Goal: Information Seeking & Learning: Learn about a topic

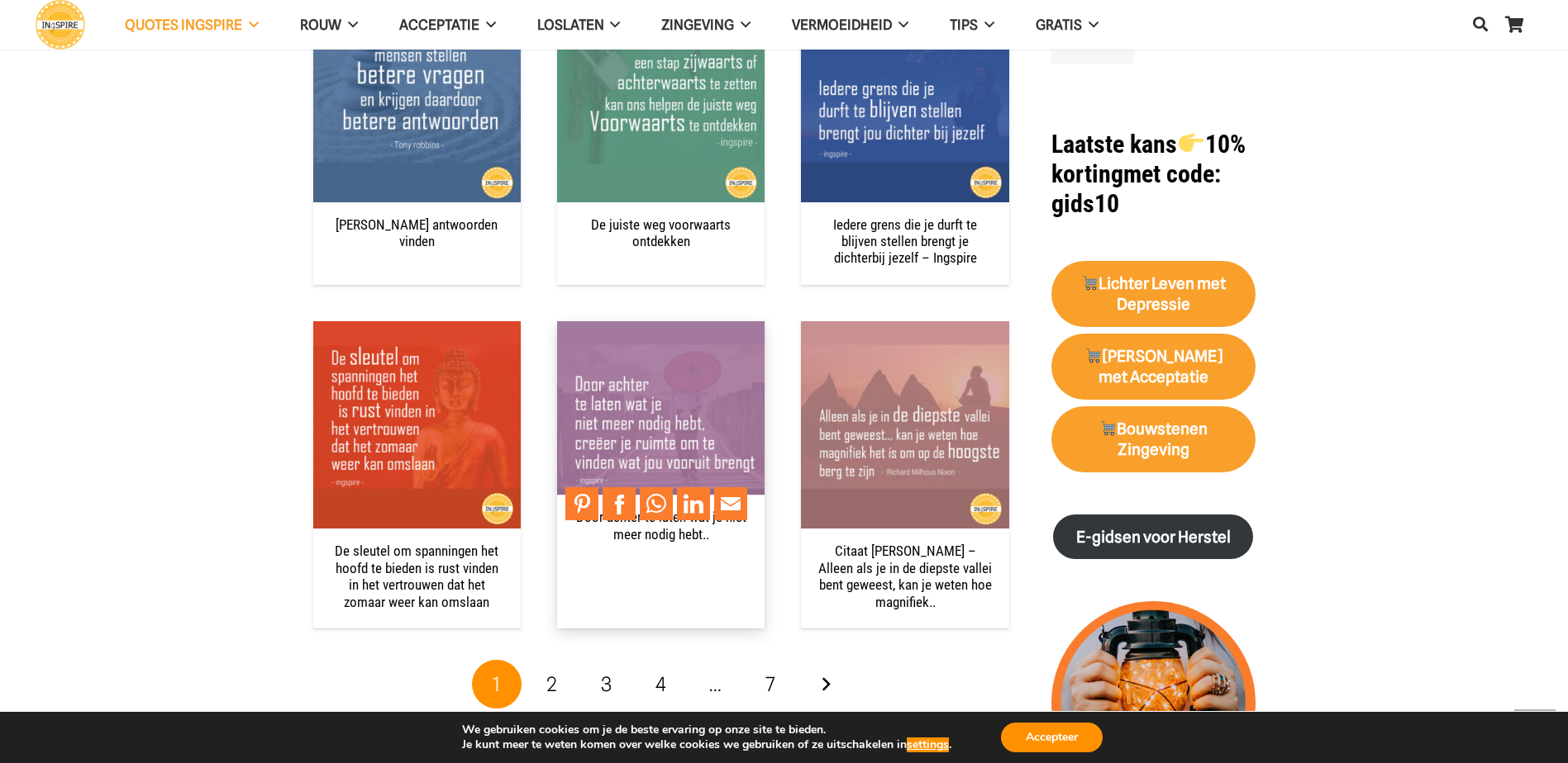
scroll to position [1569, 0]
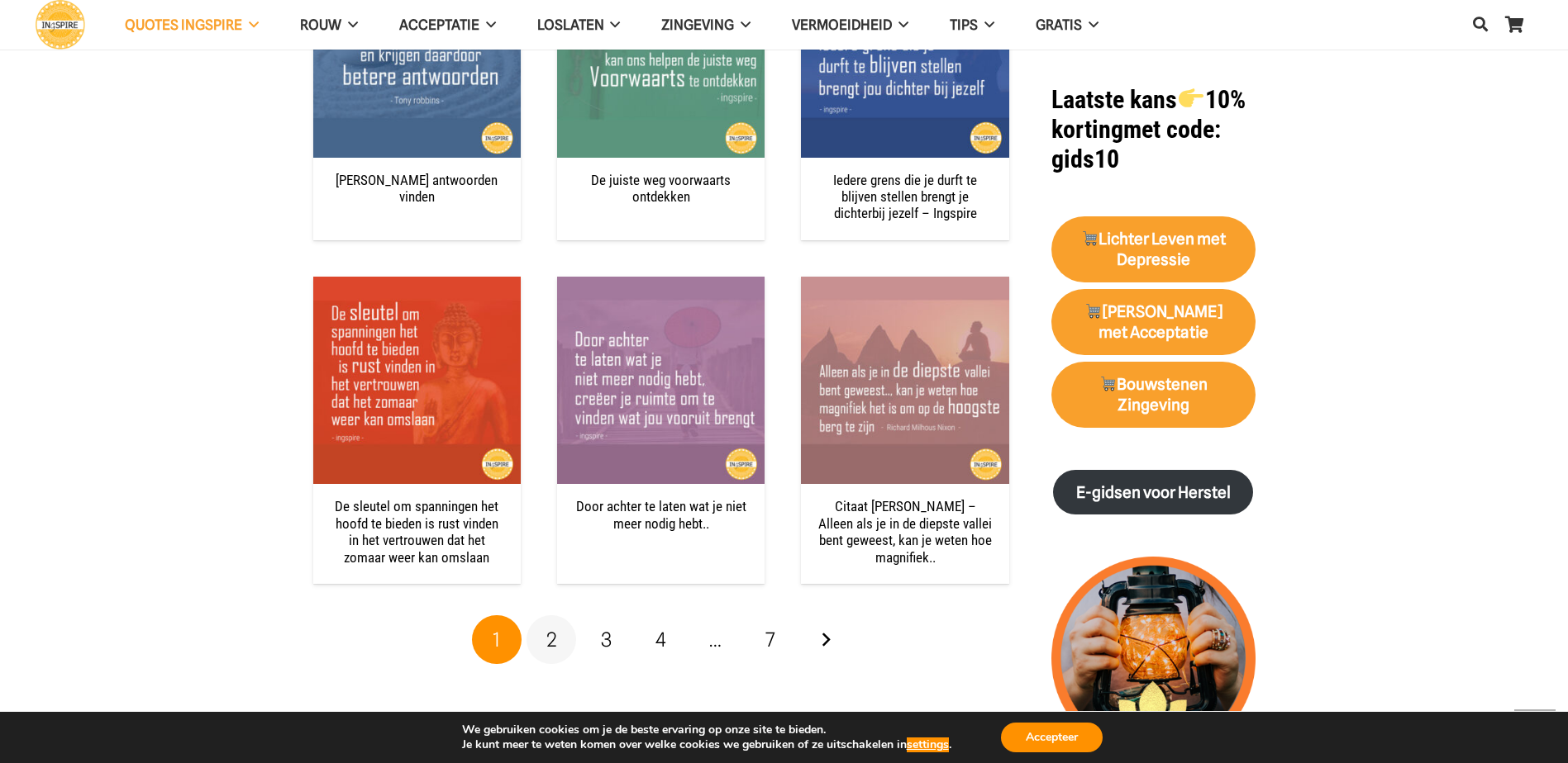
click at [553, 638] on span "2" at bounding box center [552, 640] width 11 height 24
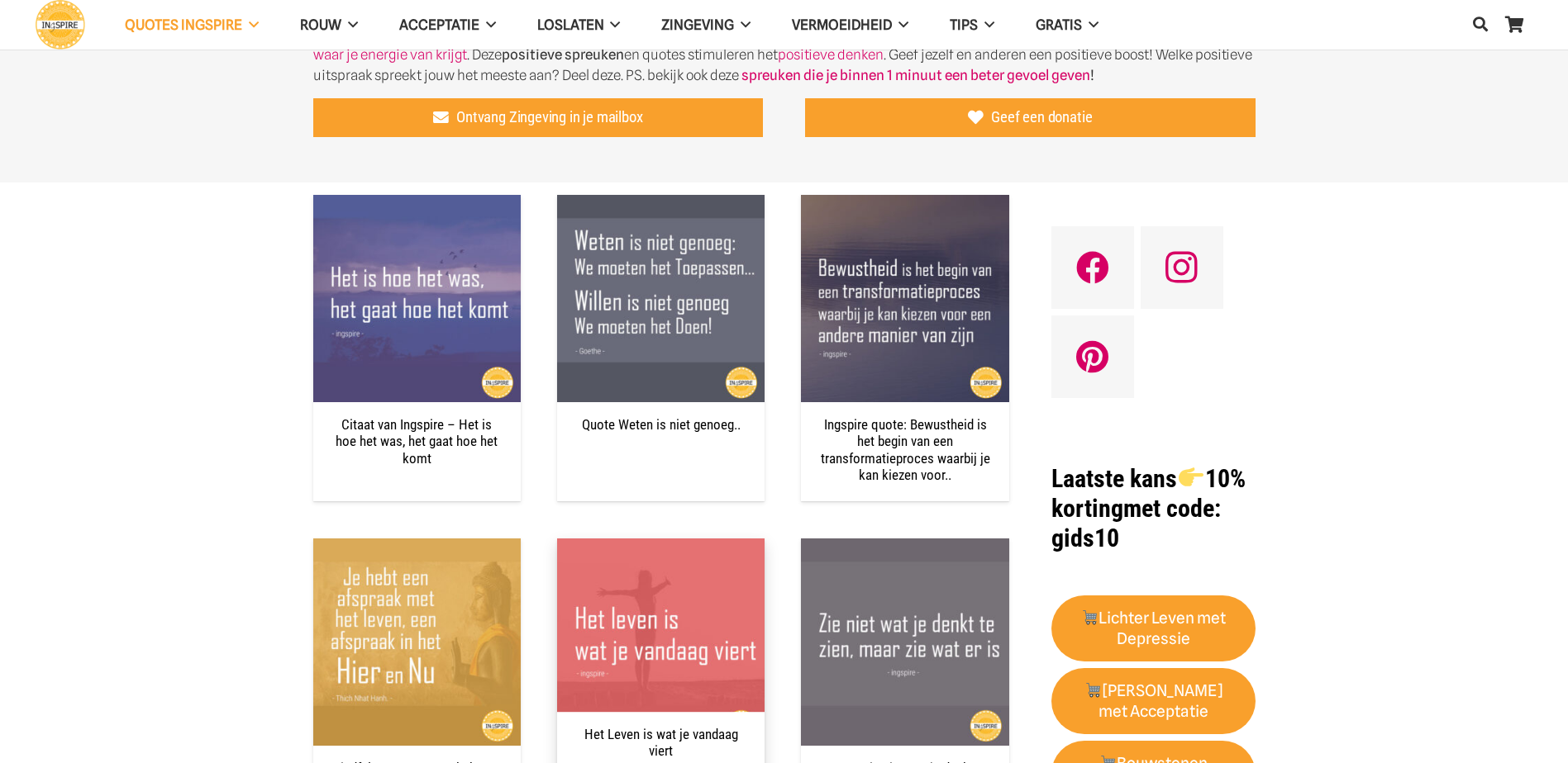
scroll to position [661, 0]
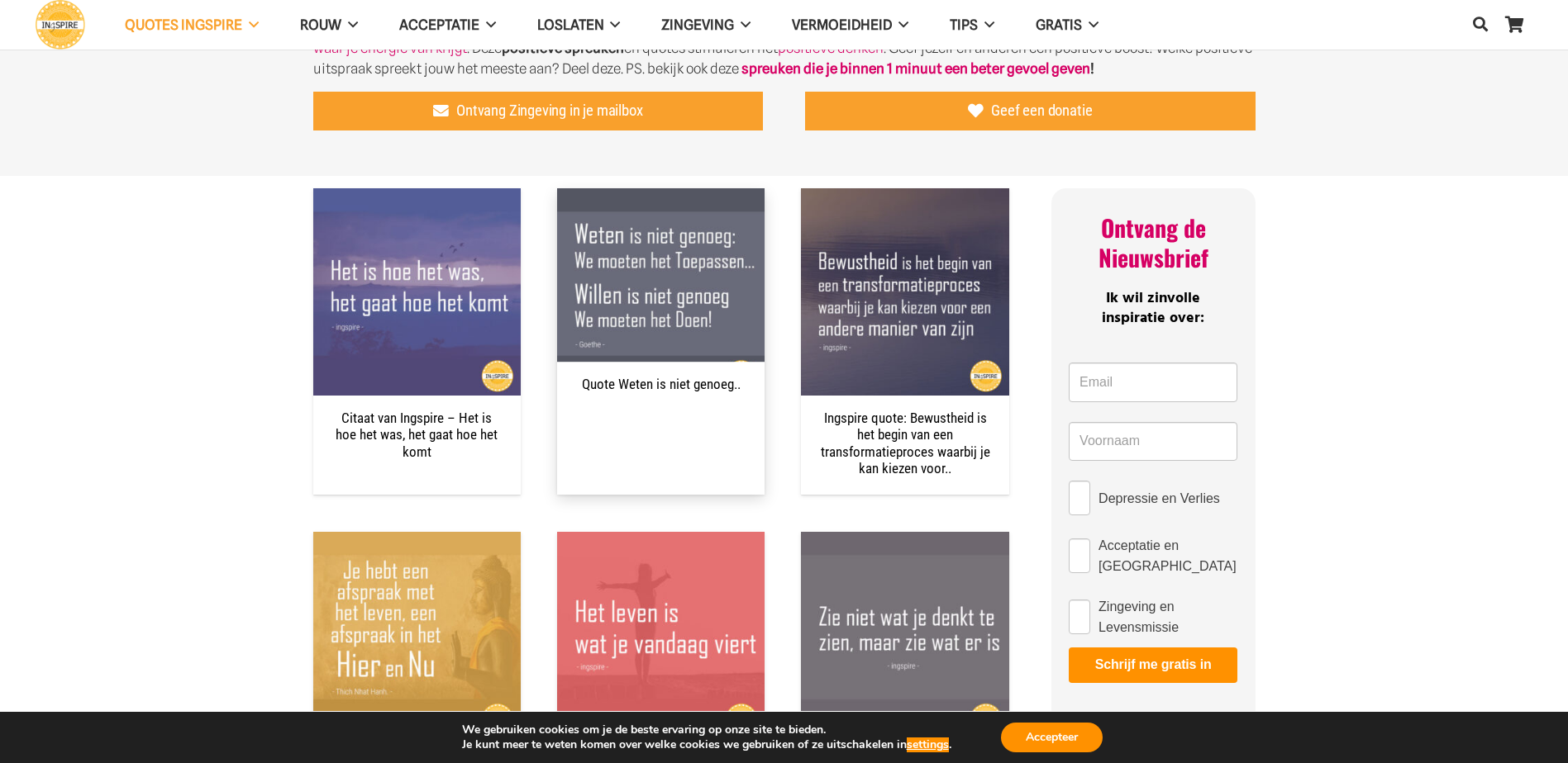
click at [661, 388] on link "Quote Weten is niet genoeg.." at bounding box center [661, 384] width 159 height 16
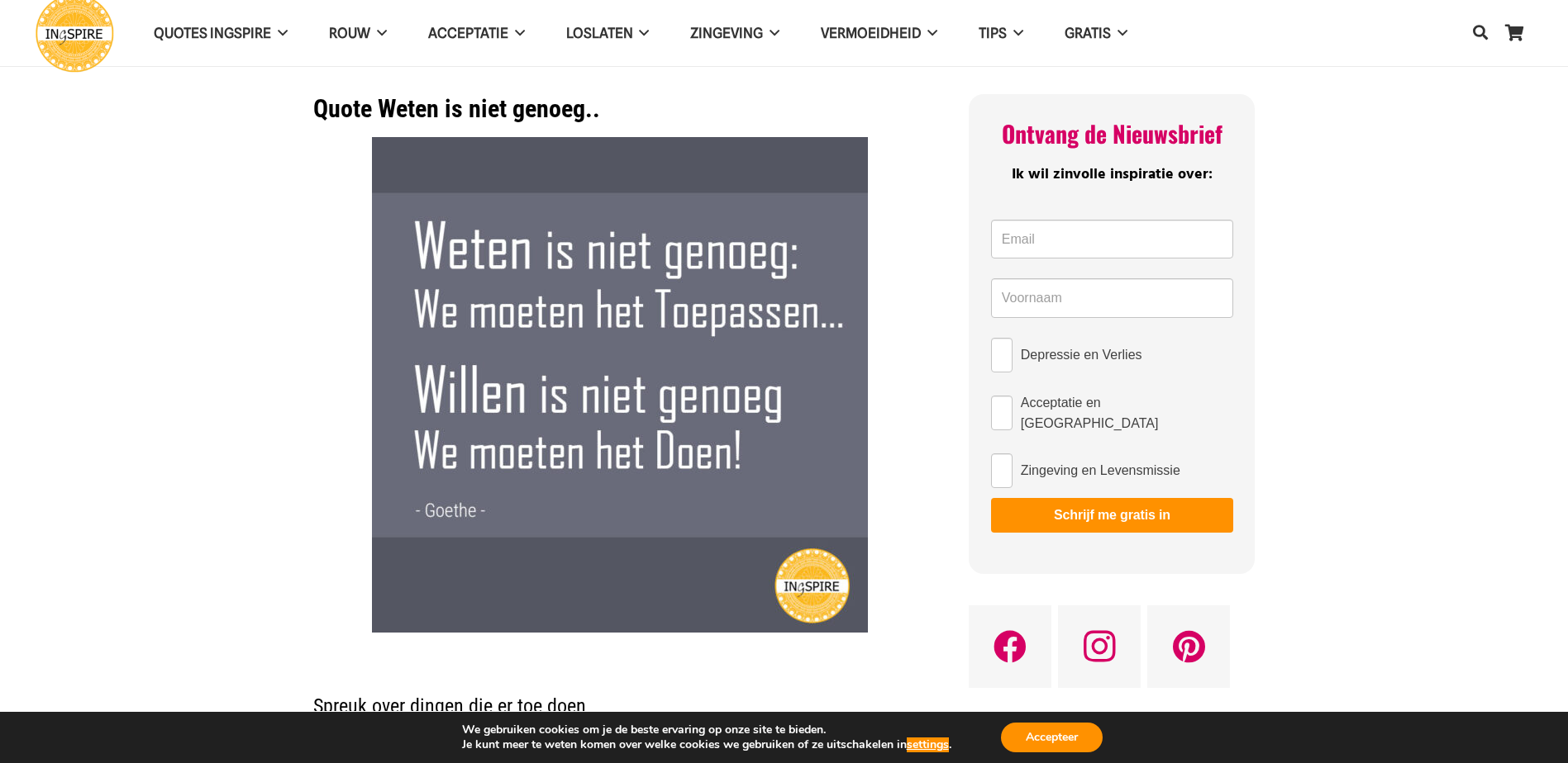
click at [419, 242] on img at bounding box center [620, 385] width 496 height 495
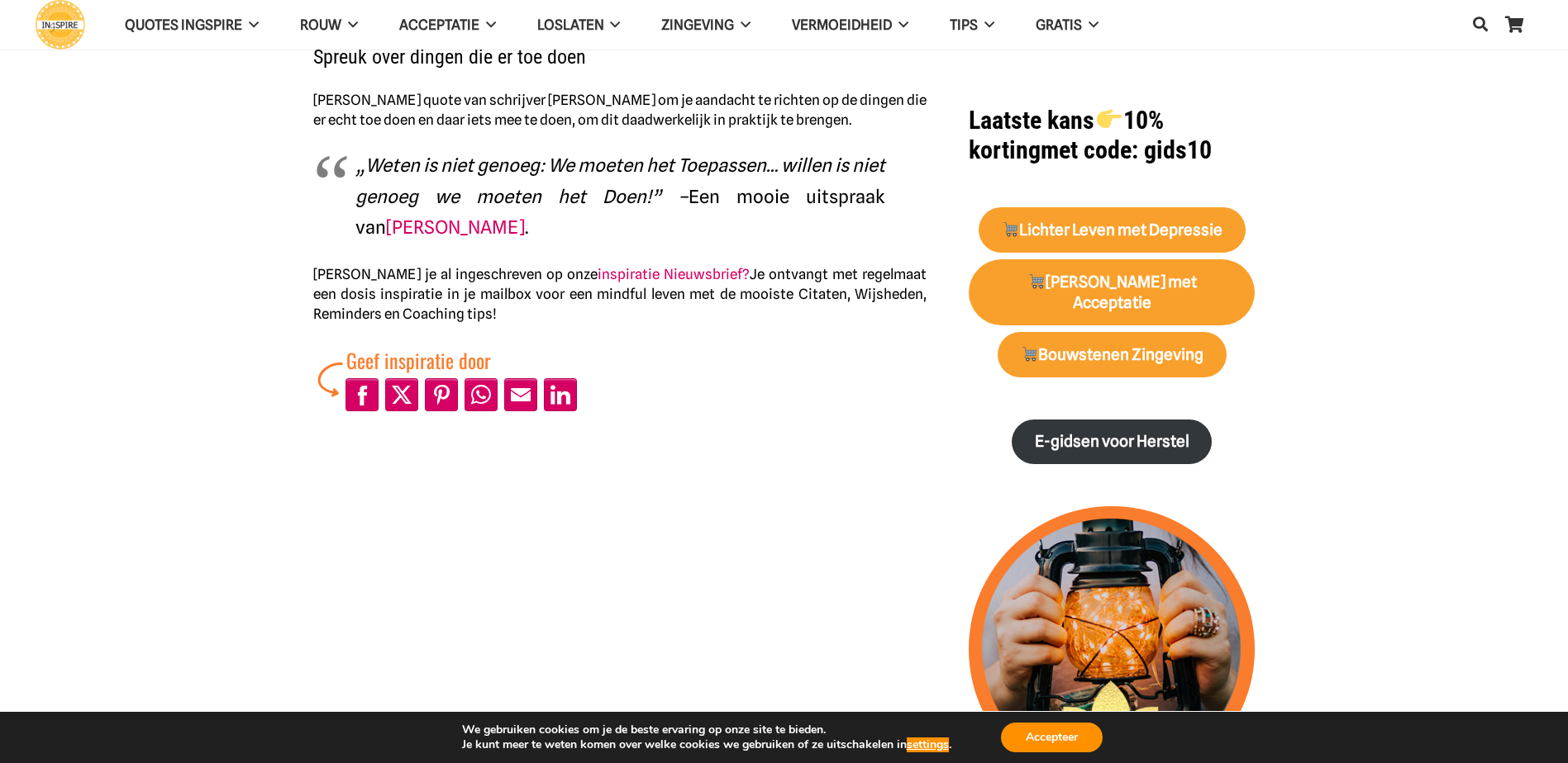
scroll to position [661, 0]
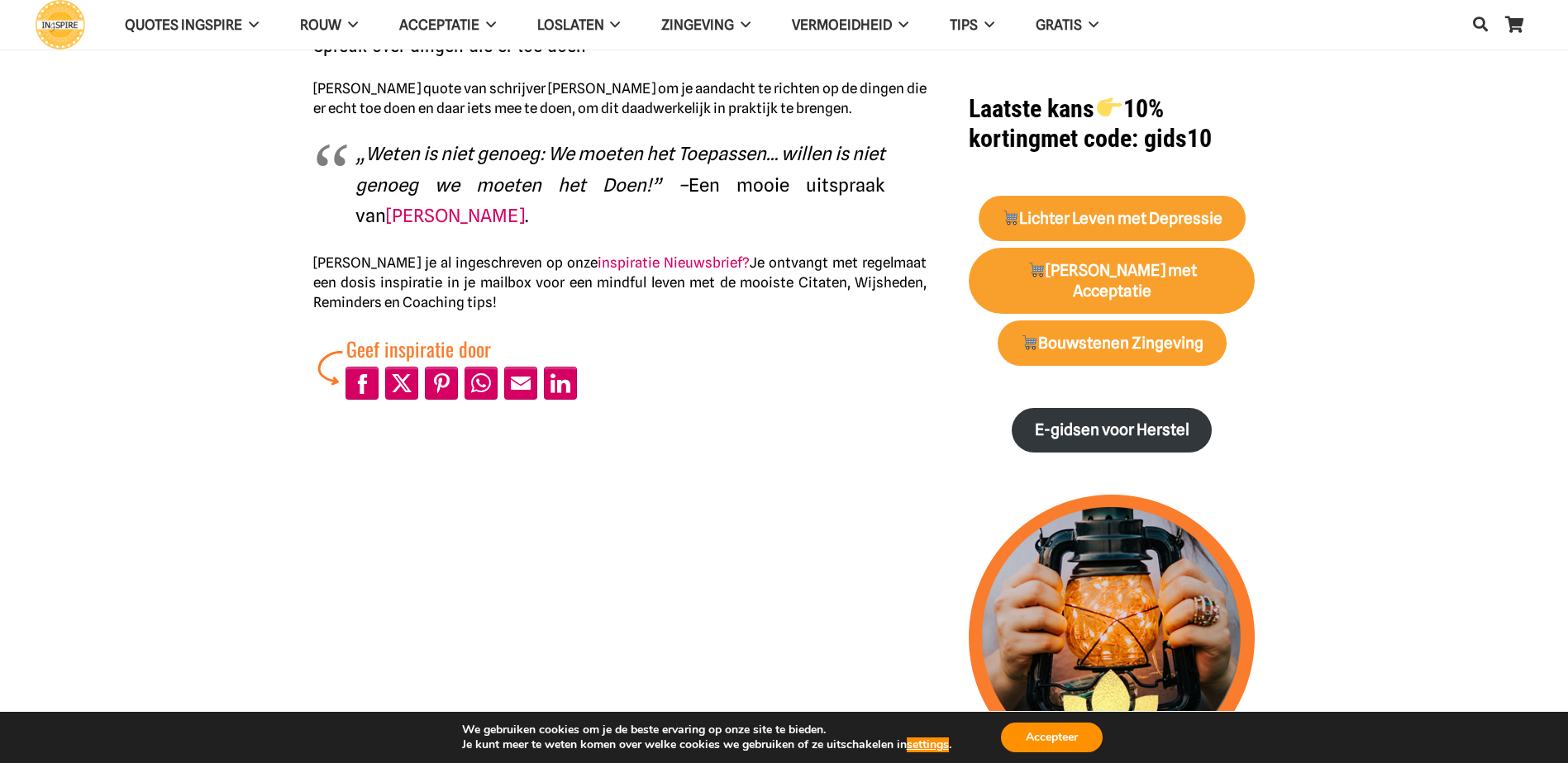
drag, startPoint x: 367, startPoint y: 150, endPoint x: 485, endPoint y: 168, distance: 119.4
click at [485, 170] on p "„Weten is niet genoeg: We moeten het Toepassen… willen is niet genoeg we moeten…" at bounding box center [620, 186] width 530 height 94
click at [486, 158] on em "„Weten is niet genoeg: We moeten het Toepassen… willen is niet genoeg we moeten…" at bounding box center [620, 169] width 530 height 53
click at [486, 157] on em "„Weten is niet genoeg: We moeten het Toepassen… willen is niet genoeg we moeten…" at bounding box center [620, 169] width 530 height 53
drag, startPoint x: 630, startPoint y: 183, endPoint x: 464, endPoint y: 171, distance: 166.4
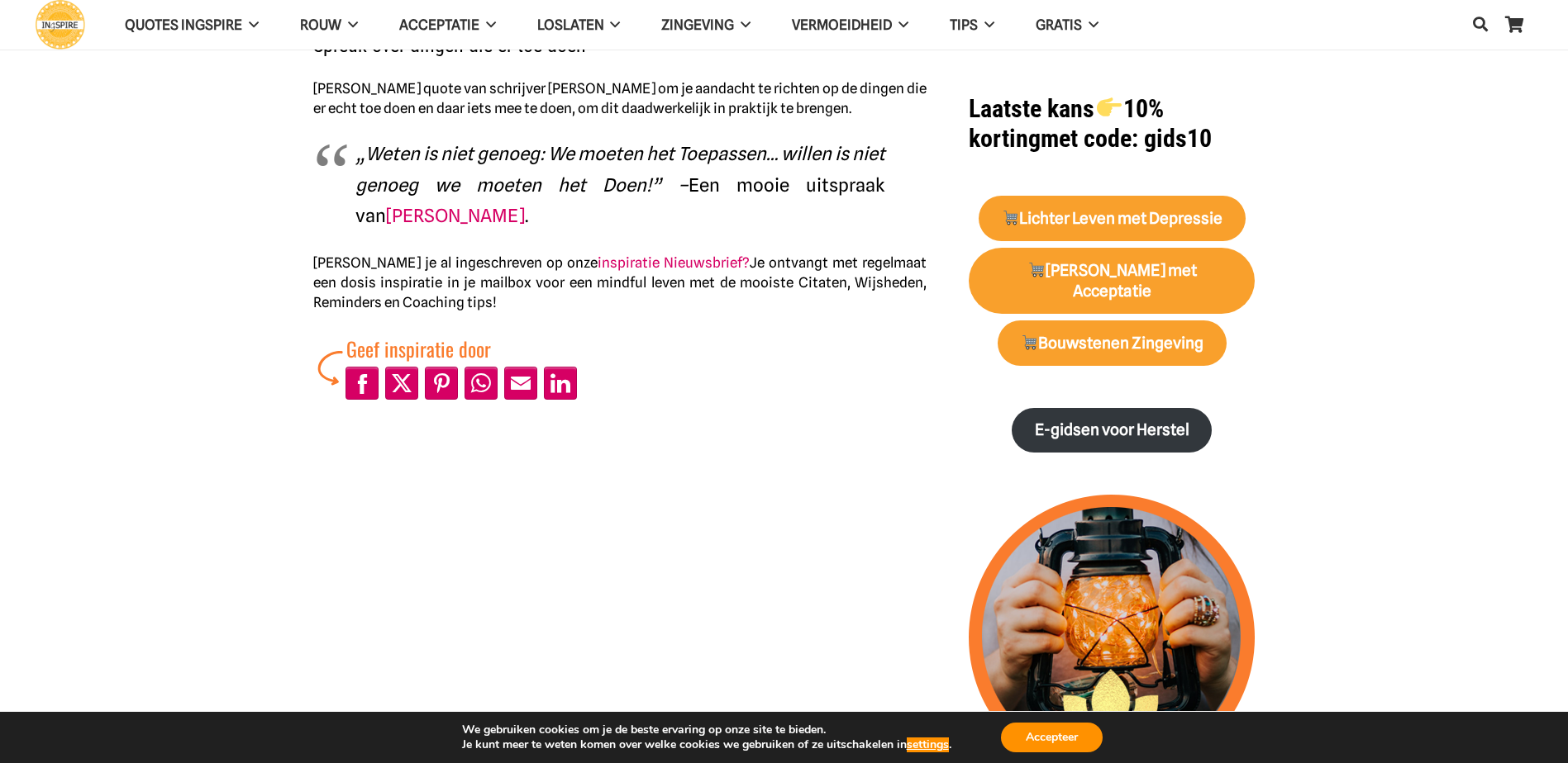
click at [464, 167] on p "„Weten is niet genoeg: We moeten het Toepassen… willen is niet genoeg we moeten…" at bounding box center [620, 186] width 530 height 94
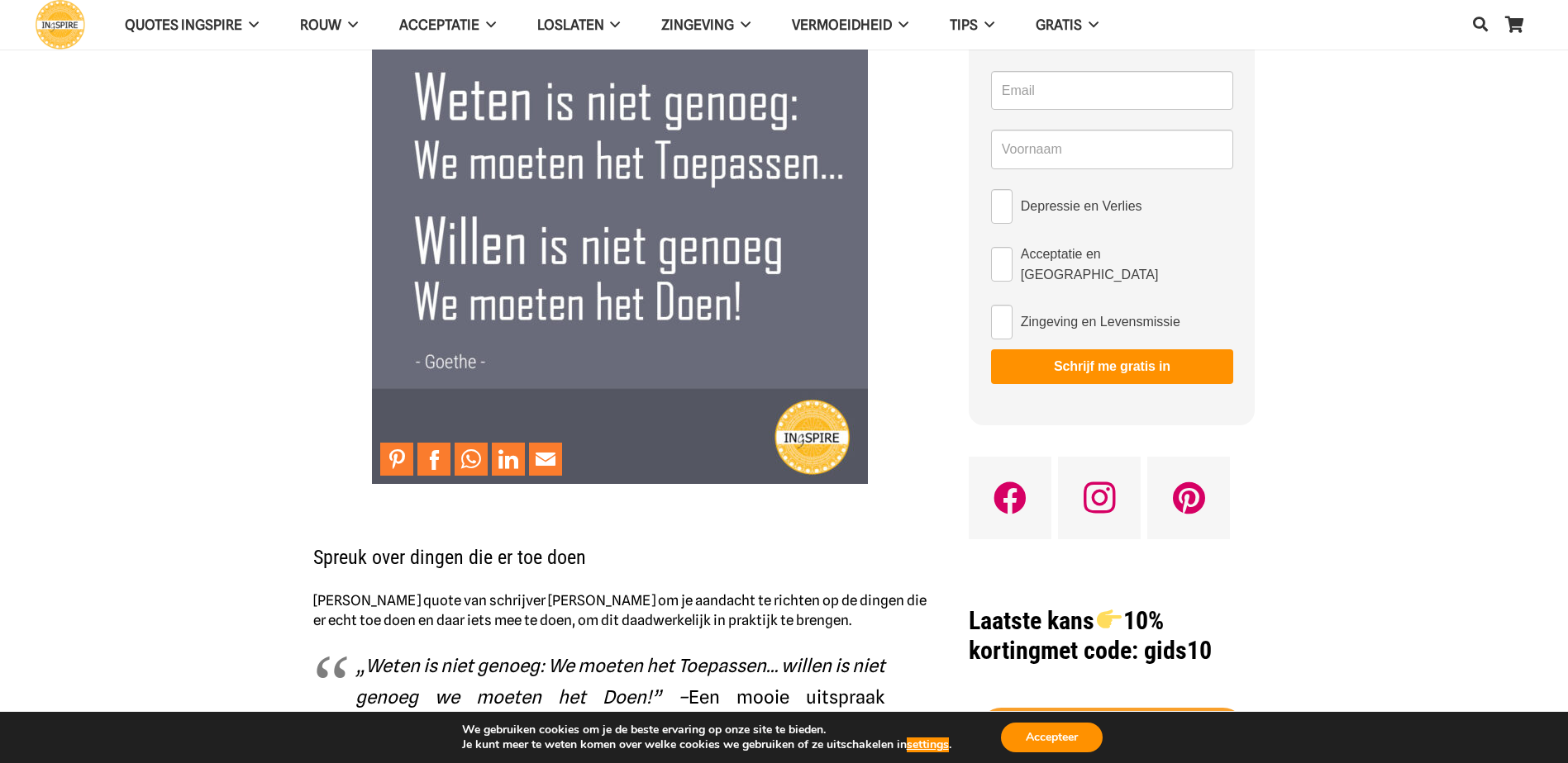
scroll to position [0, 0]
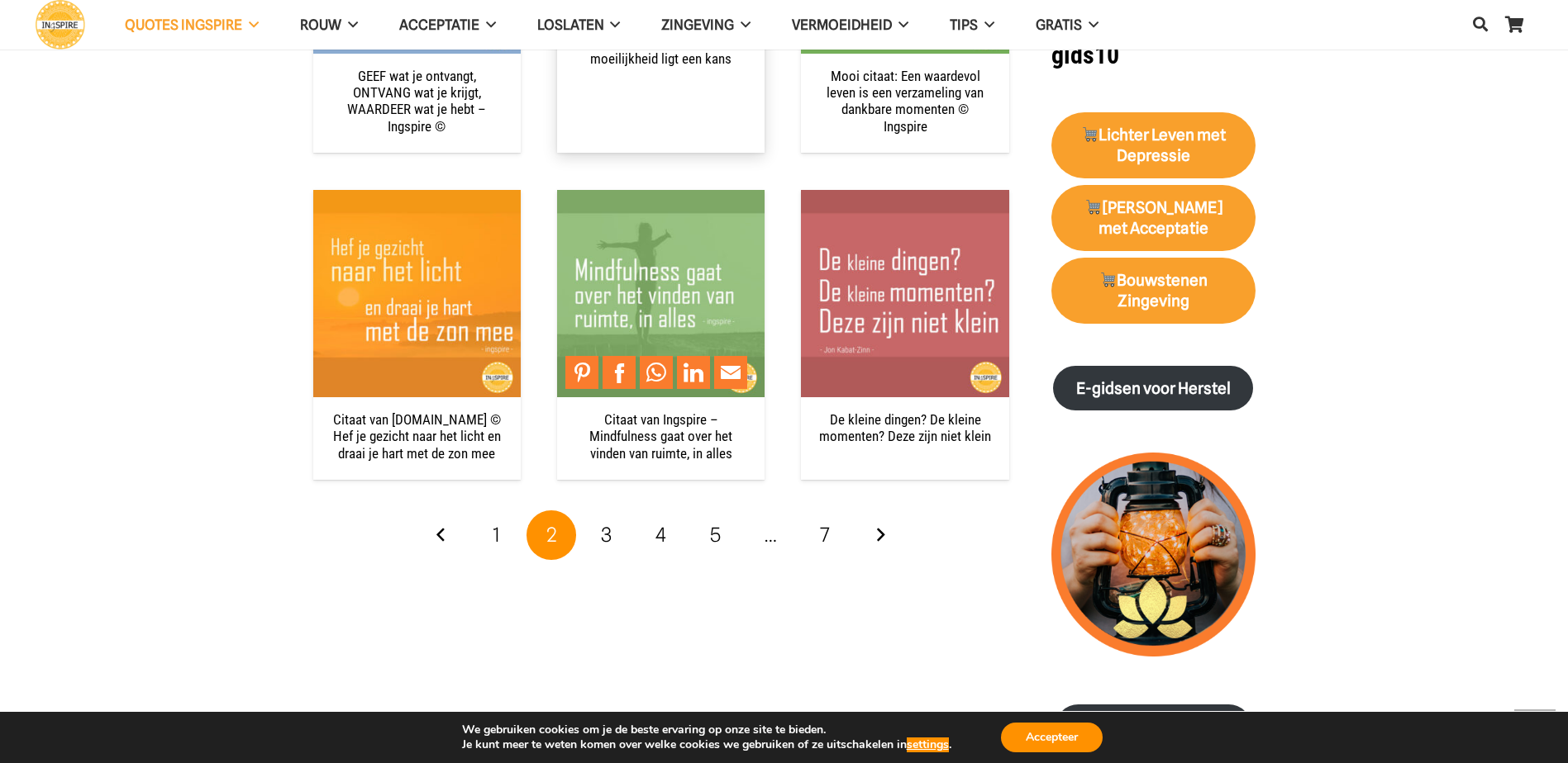
scroll to position [1735, 0]
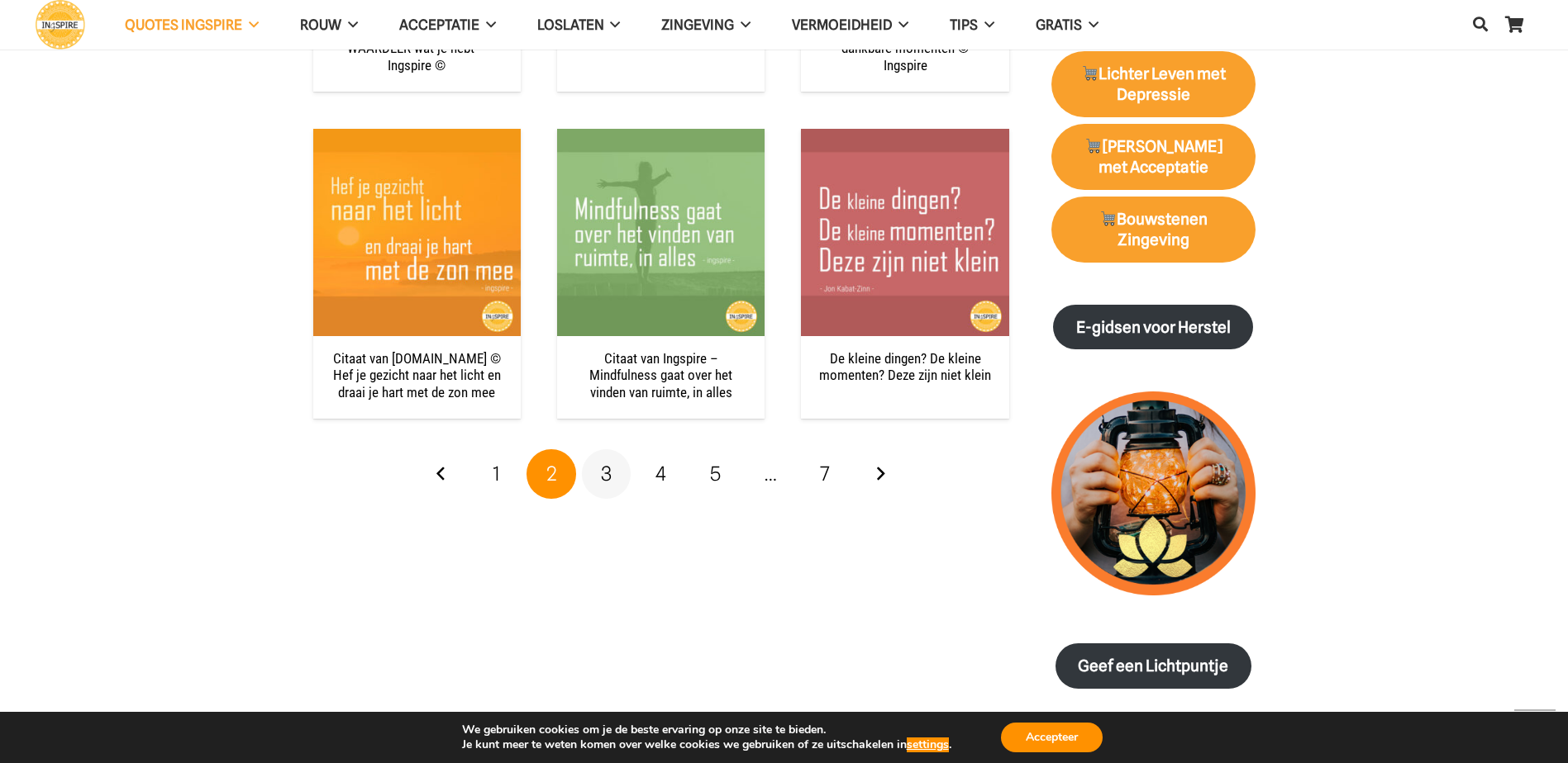
click at [606, 474] on span "3" at bounding box center [606, 474] width 11 height 24
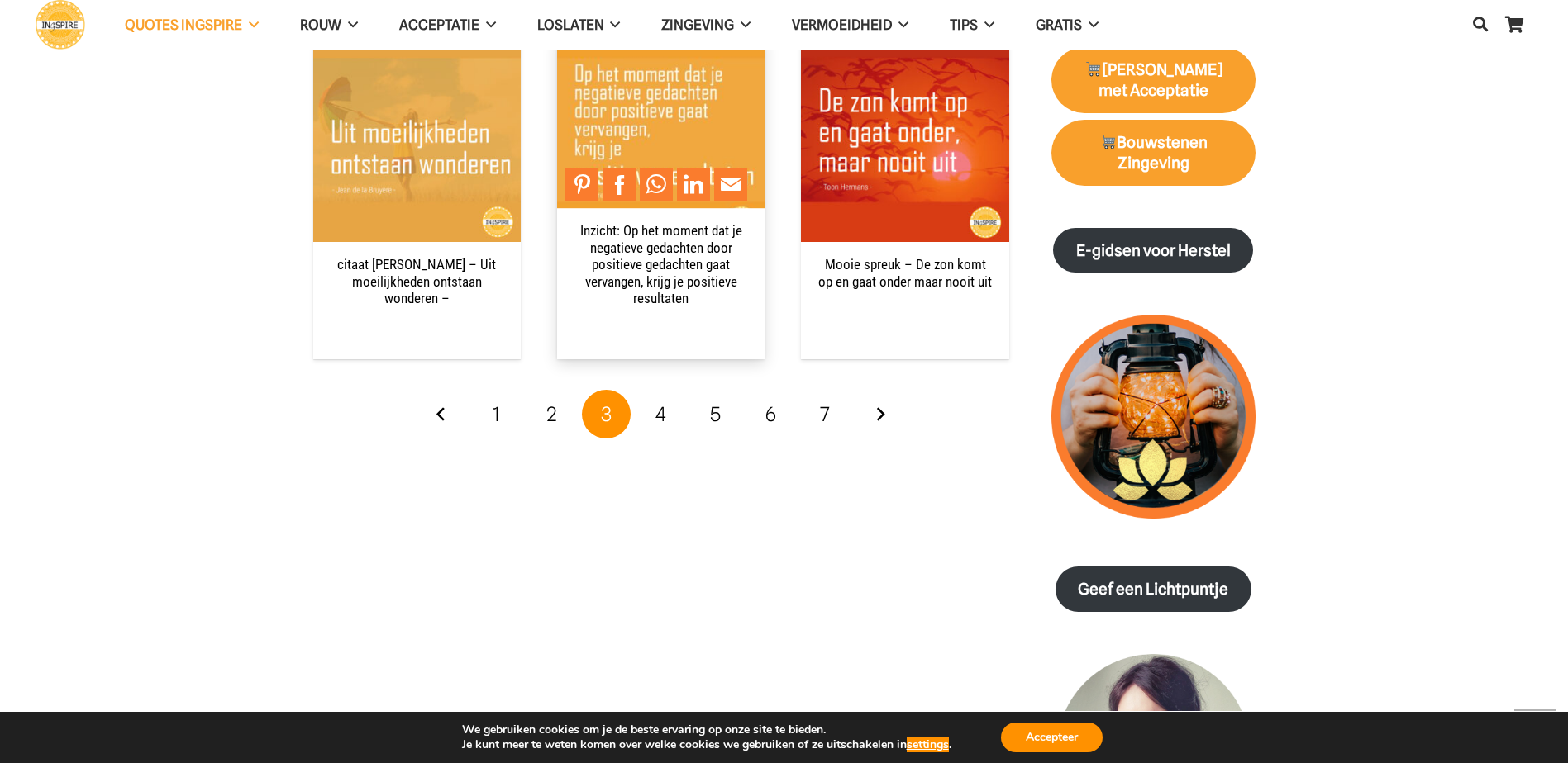
scroll to position [1818, 0]
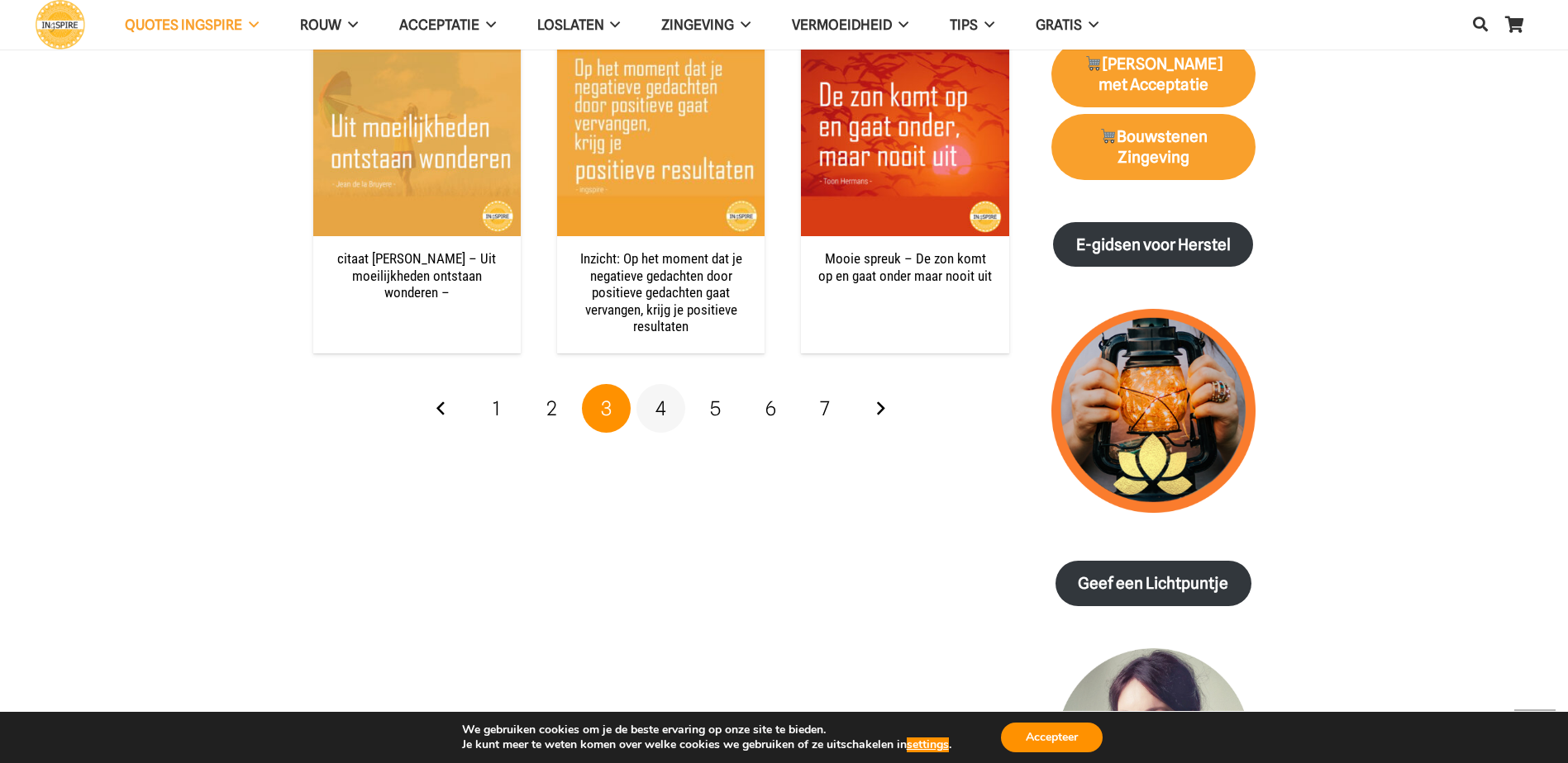
click at [656, 396] on span "4" at bounding box center [661, 408] width 11 height 24
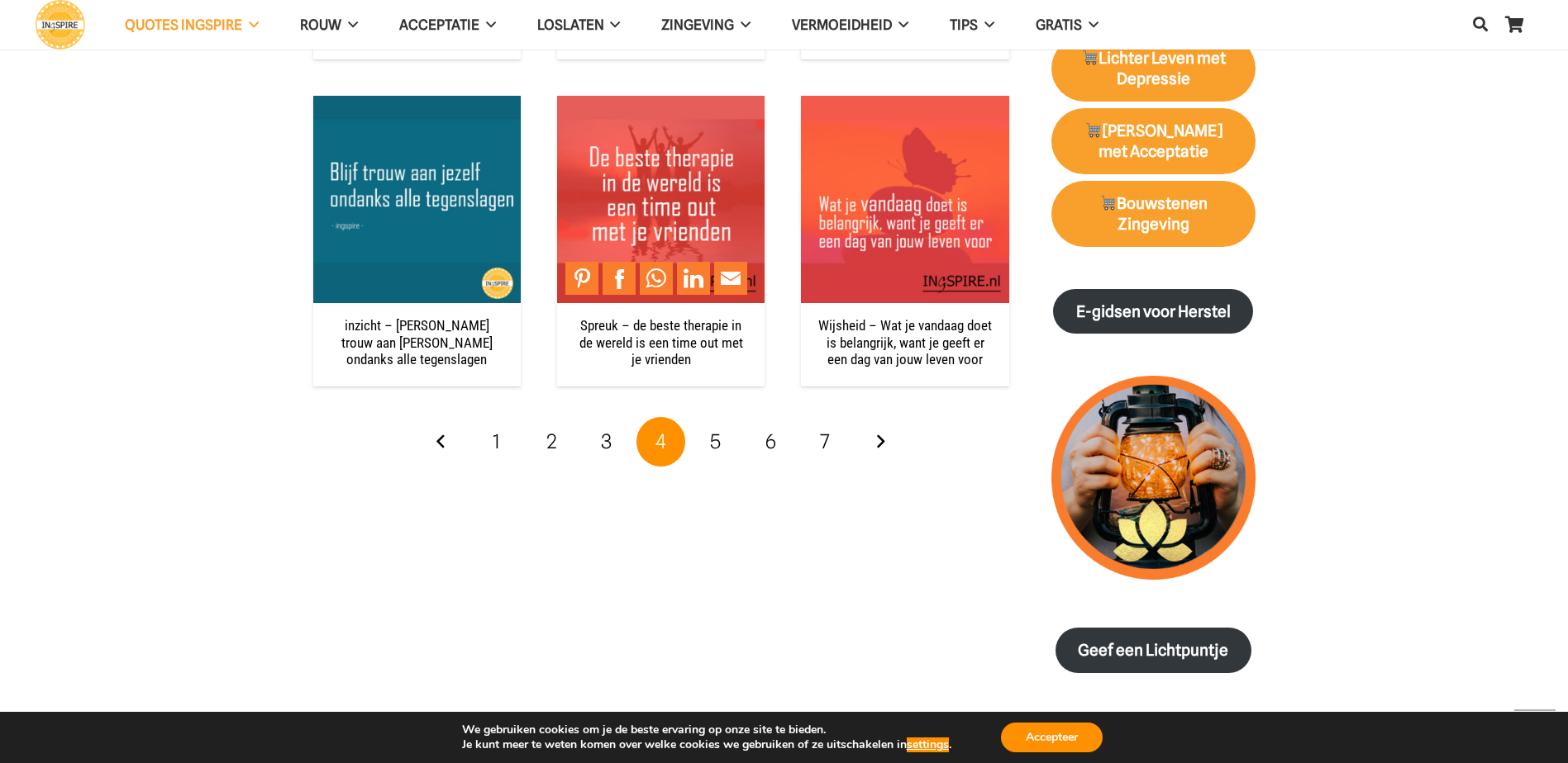
scroll to position [1818, 0]
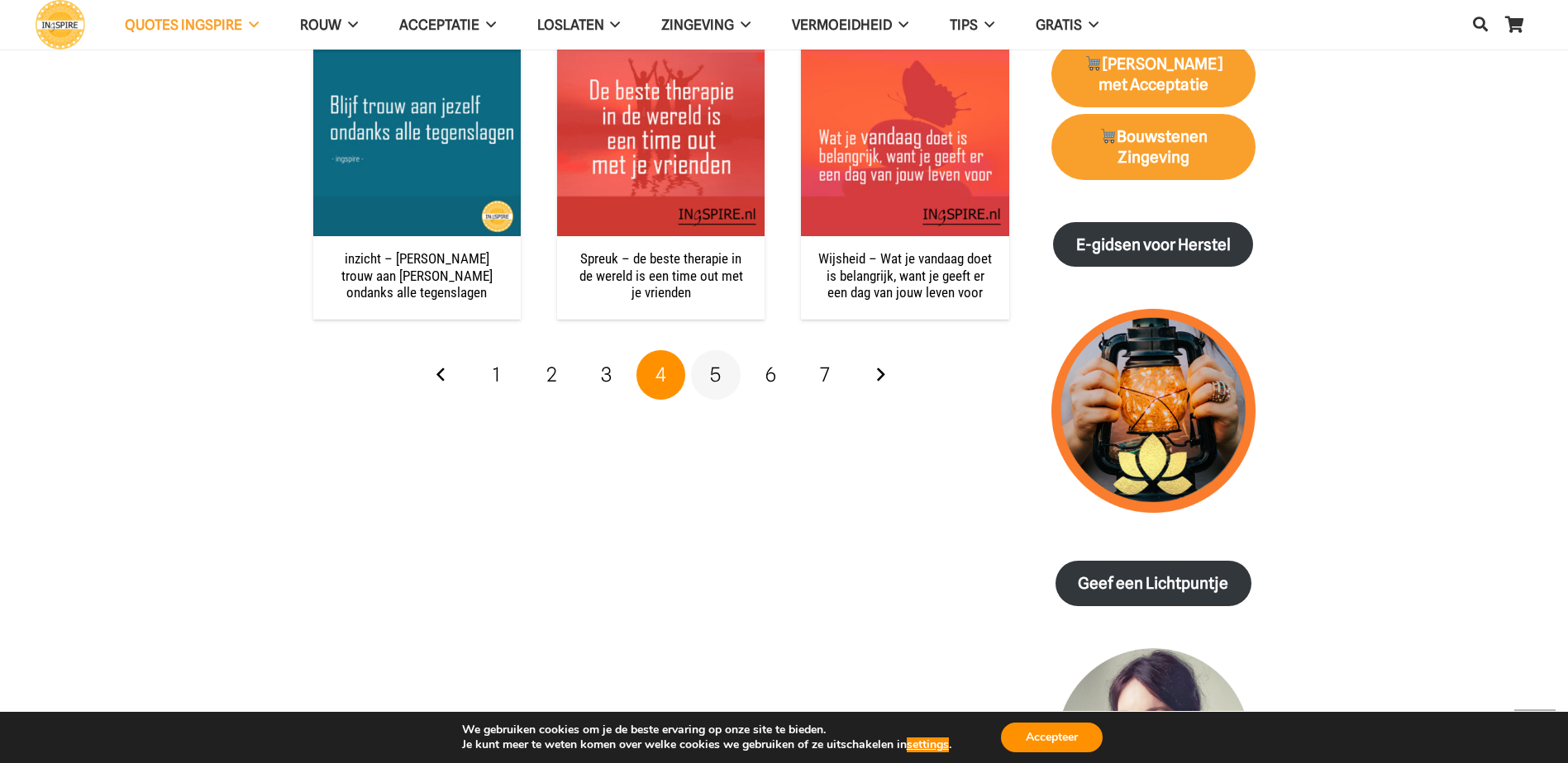
click at [713, 373] on span "5" at bounding box center [716, 375] width 11 height 24
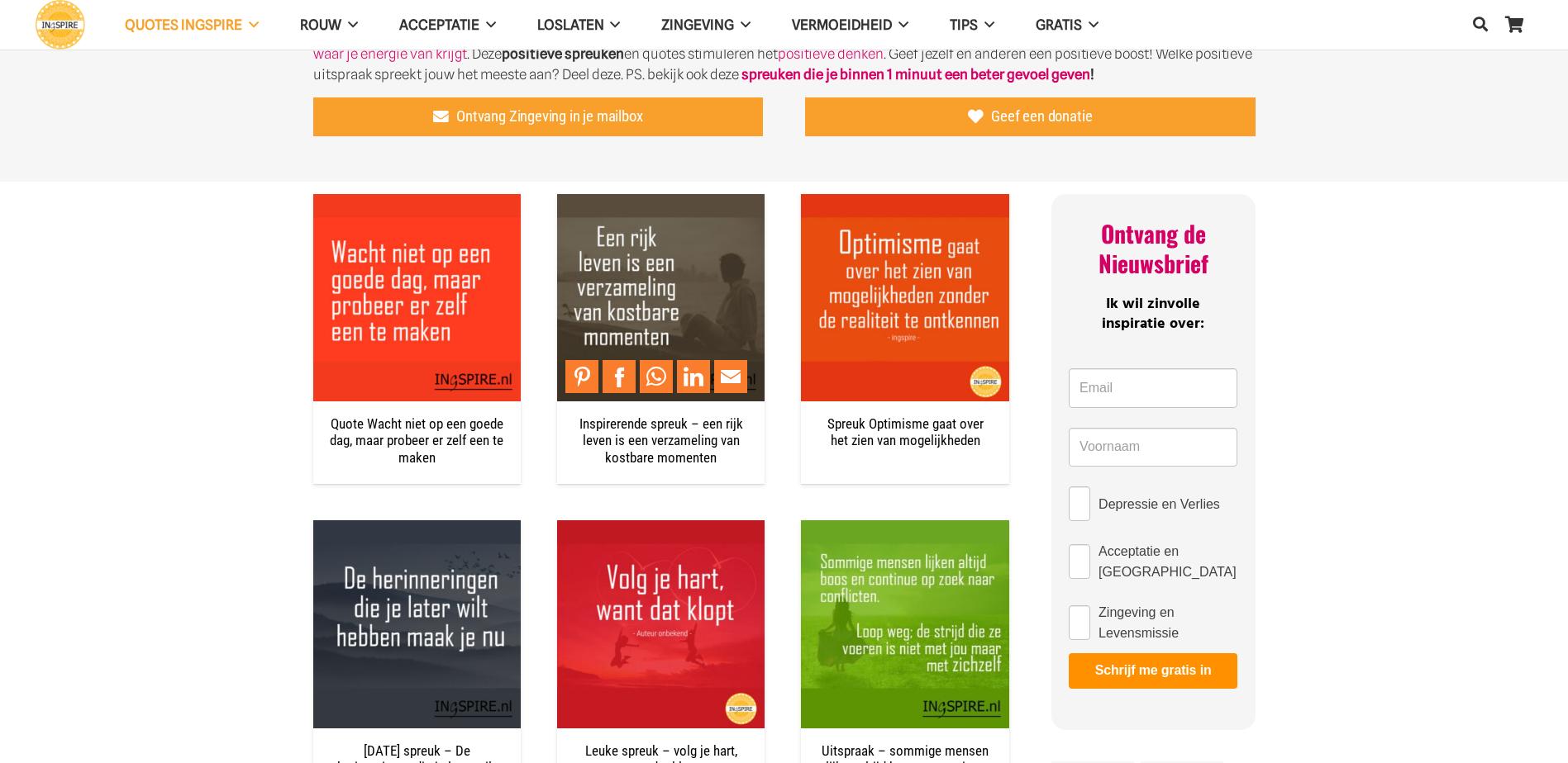
scroll to position [661, 0]
